Goal: Use online tool/utility: Utilize a website feature to perform a specific function

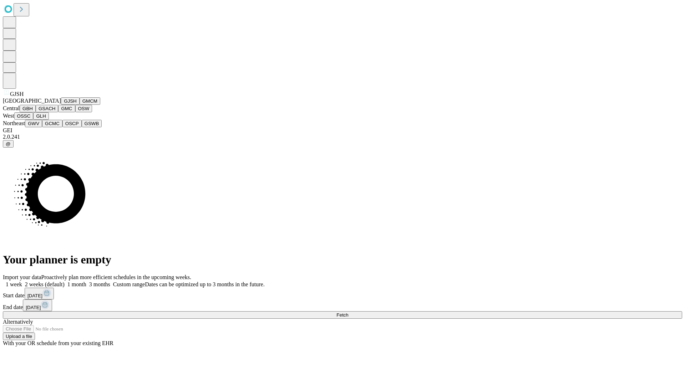
click at [61, 105] on button "GJSH" at bounding box center [70, 100] width 19 height 7
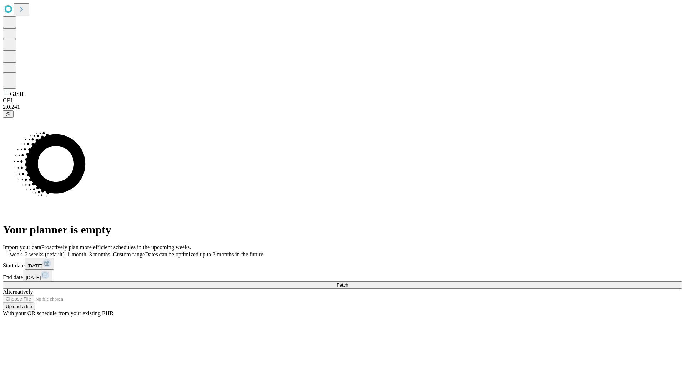
click at [65, 252] on label "2 weeks (default)" at bounding box center [43, 255] width 42 height 6
click at [348, 283] on span "Fetch" at bounding box center [342, 285] width 12 height 5
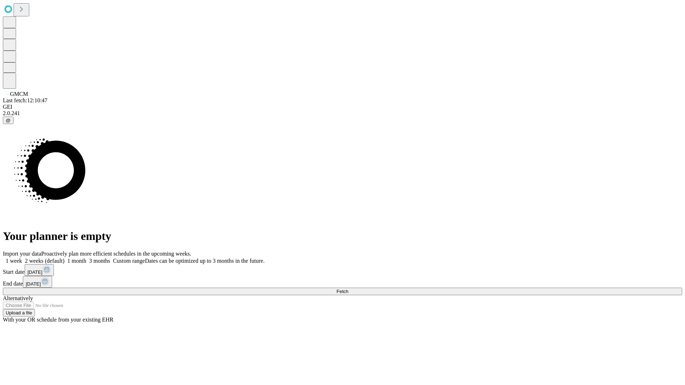
click at [65, 258] on label "2 weeks (default)" at bounding box center [43, 261] width 42 height 6
click at [348, 289] on span "Fetch" at bounding box center [342, 291] width 12 height 5
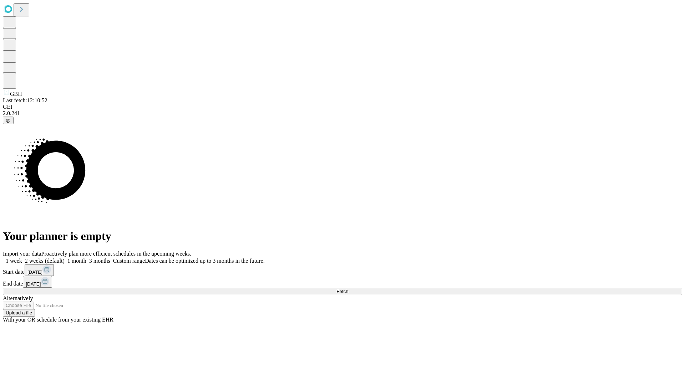
click at [65, 258] on label "2 weeks (default)" at bounding box center [43, 261] width 42 height 6
click at [348, 289] on span "Fetch" at bounding box center [342, 291] width 12 height 5
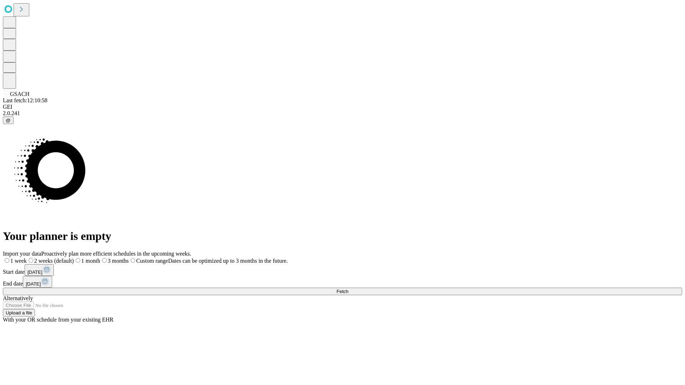
click at [74, 258] on label "2 weeks (default)" at bounding box center [50, 261] width 47 height 6
click at [348, 289] on span "Fetch" at bounding box center [342, 291] width 12 height 5
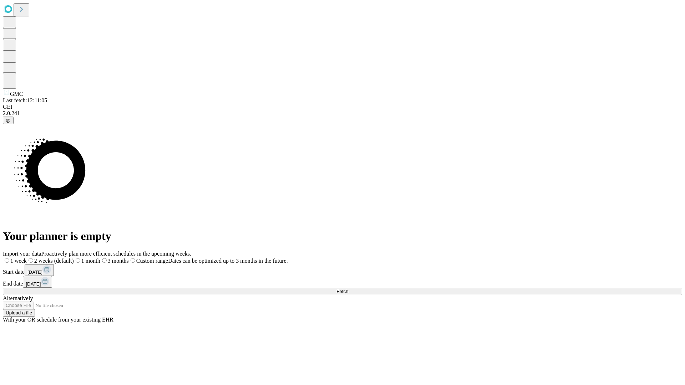
click at [74, 258] on label "2 weeks (default)" at bounding box center [50, 261] width 47 height 6
click at [348, 289] on span "Fetch" at bounding box center [342, 291] width 12 height 5
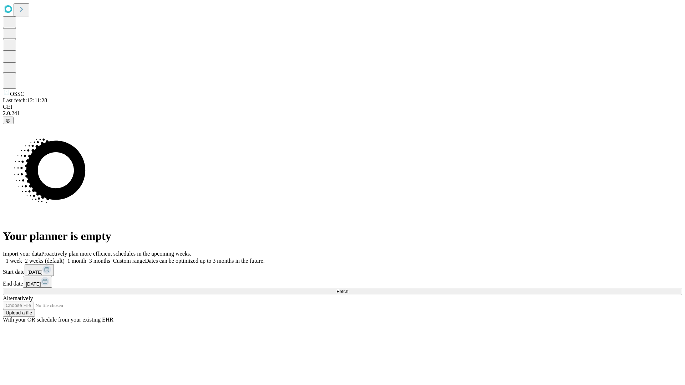
click at [348, 289] on span "Fetch" at bounding box center [342, 291] width 12 height 5
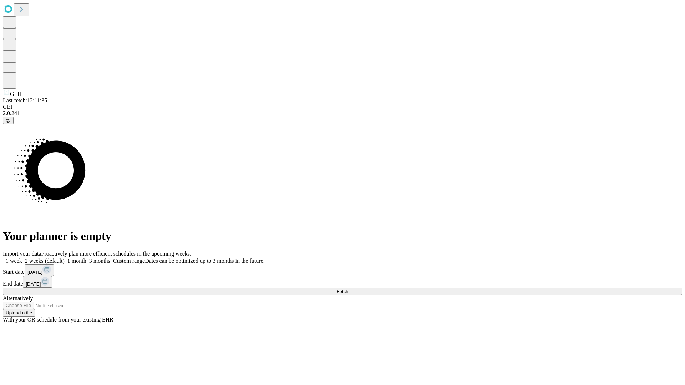
click at [65, 258] on label "2 weeks (default)" at bounding box center [43, 261] width 42 height 6
click at [348, 289] on span "Fetch" at bounding box center [342, 291] width 12 height 5
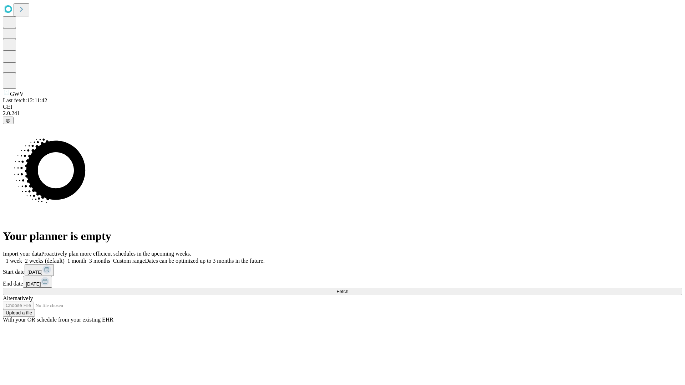
click at [348, 289] on span "Fetch" at bounding box center [342, 291] width 12 height 5
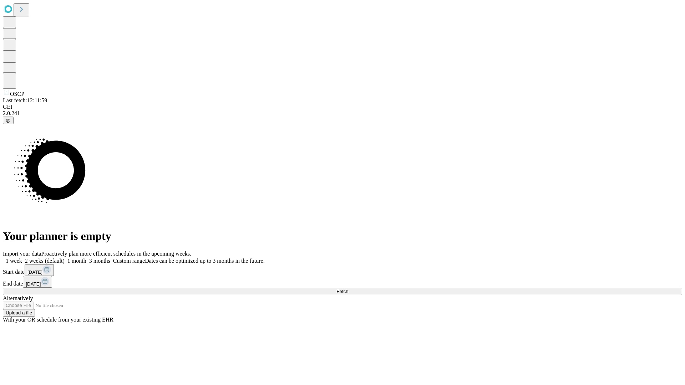
click at [65, 258] on label "2 weeks (default)" at bounding box center [43, 261] width 42 height 6
click at [348, 289] on span "Fetch" at bounding box center [342, 291] width 12 height 5
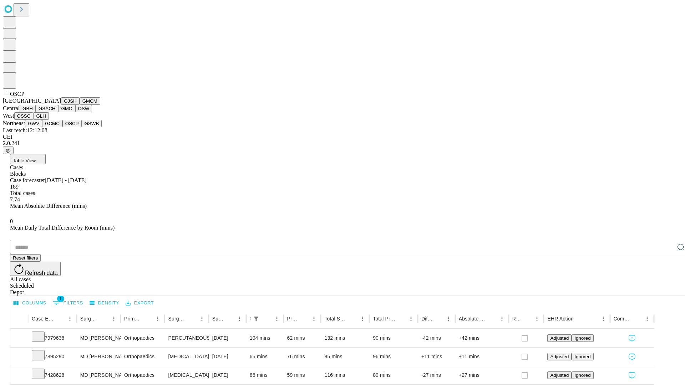
click at [82, 127] on button "GSWB" at bounding box center [92, 123] width 20 height 7
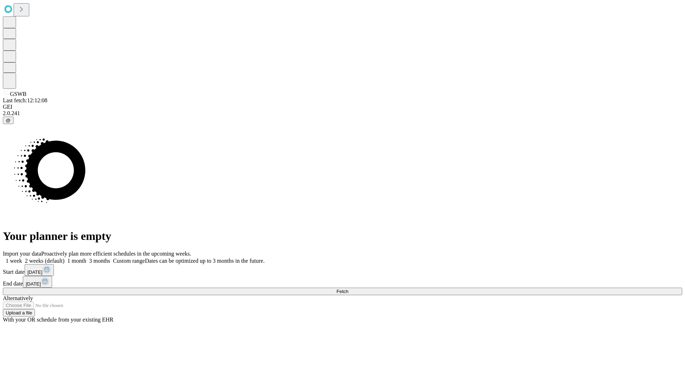
click at [65, 258] on label "2 weeks (default)" at bounding box center [43, 261] width 42 height 6
click at [348, 289] on span "Fetch" at bounding box center [342, 291] width 12 height 5
